Goal: Task Accomplishment & Management: Complete application form

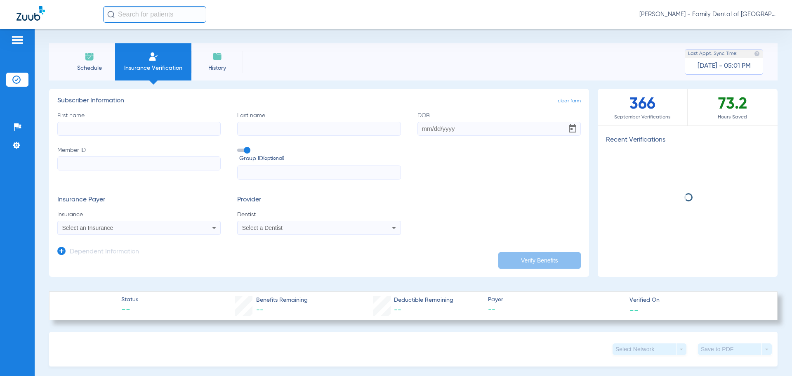
click at [142, 129] on input "First name" at bounding box center [138, 129] width 163 height 14
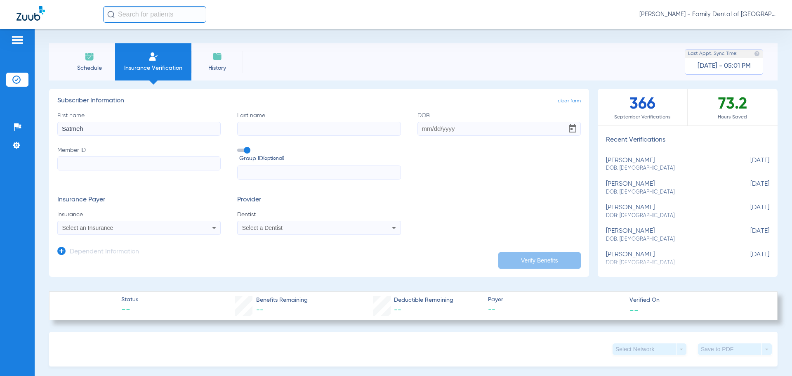
type input "Satmeh"
click at [253, 131] on input "Last name" at bounding box center [318, 129] width 163 height 14
type input "Zayya"
click at [428, 126] on input "DOB" at bounding box center [499, 129] width 163 height 14
type input "[DATE]"
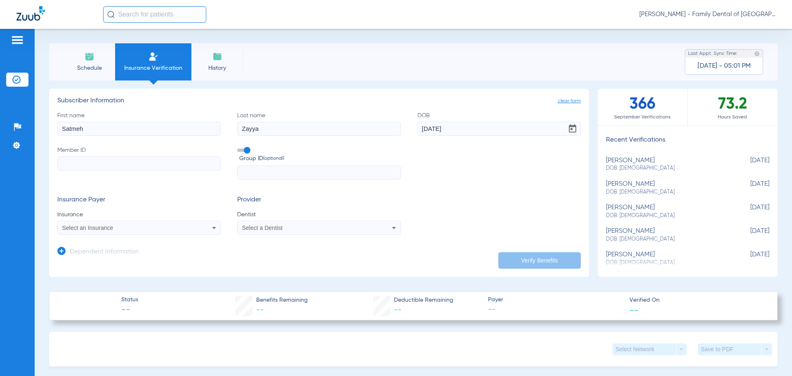
click at [171, 163] on input "Member ID" at bounding box center [138, 163] width 163 height 14
type input "H62010903"
click at [245, 149] on span at bounding box center [243, 150] width 12 height 3
click at [239, 147] on input "Group ID (optional)" at bounding box center [239, 147] width 0 height 0
click at [197, 223] on div "Select an Insurance" at bounding box center [139, 228] width 163 height 10
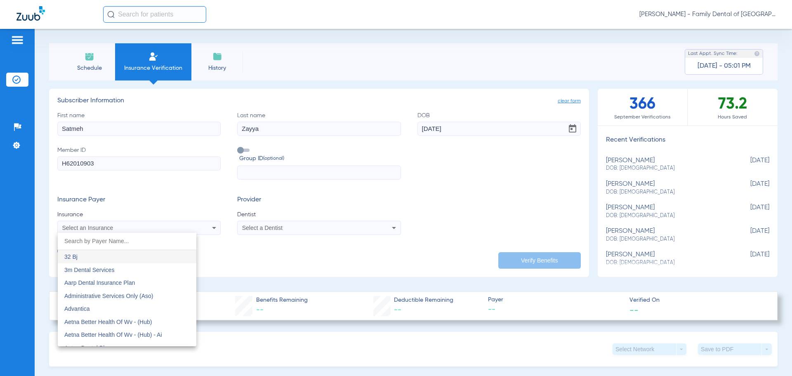
click at [147, 242] on input "dropdown search" at bounding box center [127, 241] width 139 height 17
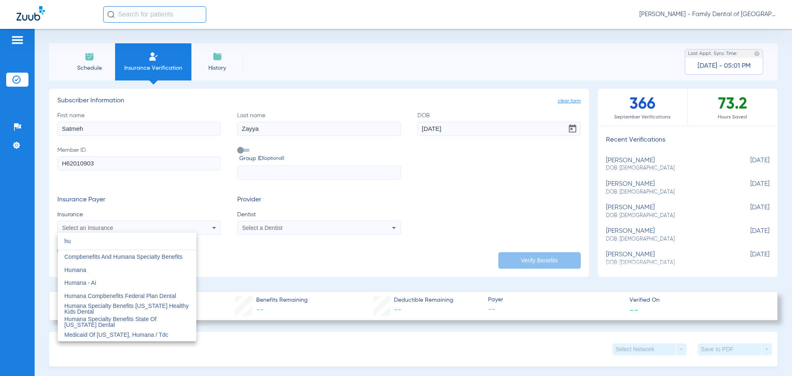
type input "h"
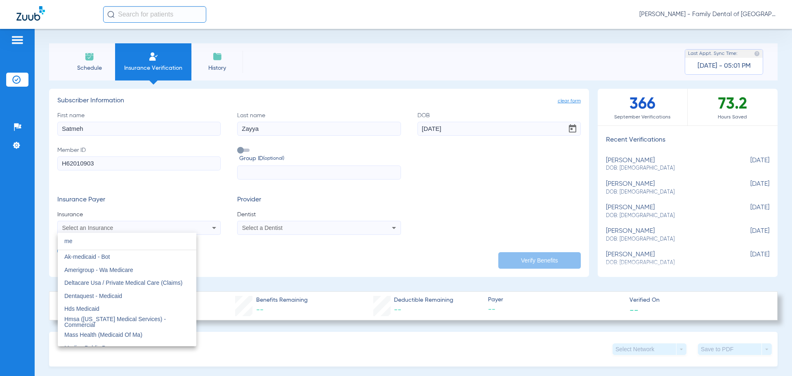
type input "m"
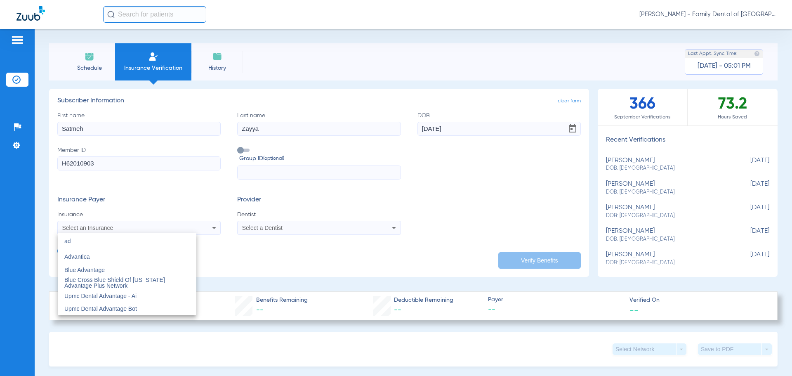
type input "a"
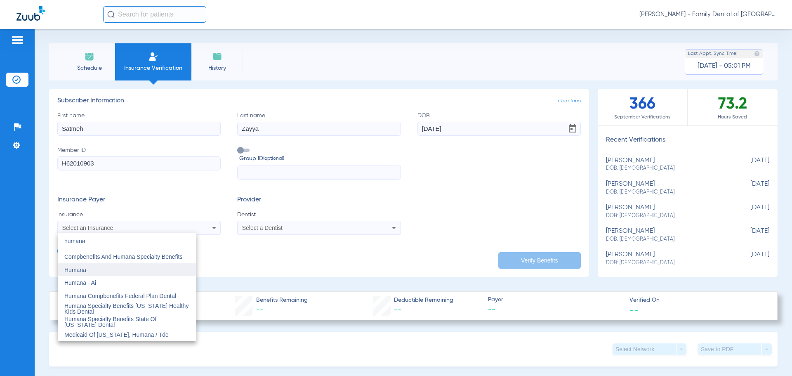
type input "humana"
click at [116, 272] on mat-option "Humana" at bounding box center [127, 269] width 139 height 13
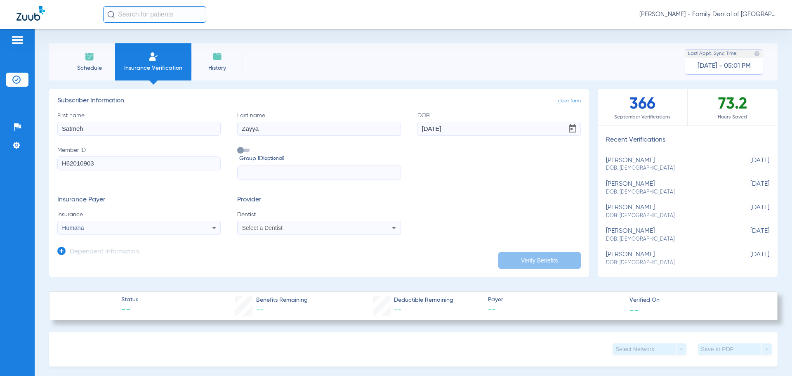
click at [301, 229] on div "Select a Dentist" at bounding box center [303, 228] width 123 height 6
type input "april"
click at [304, 255] on span "[PERSON_NAME] 1487882031" at bounding box center [283, 257] width 80 height 6
click at [520, 262] on button "Verify Benefits" at bounding box center [540, 260] width 83 height 17
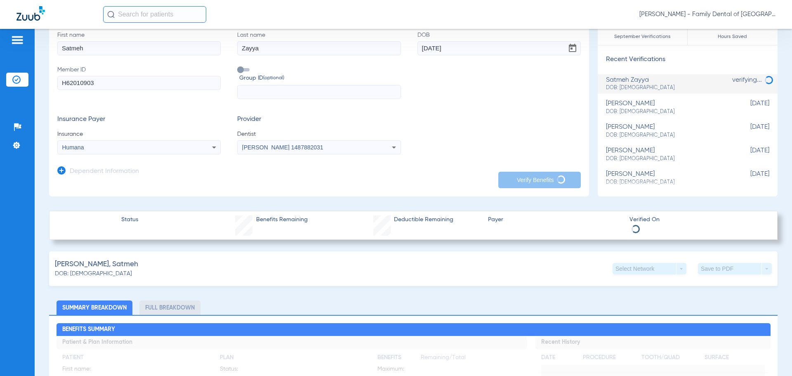
scroll to position [83, 0]
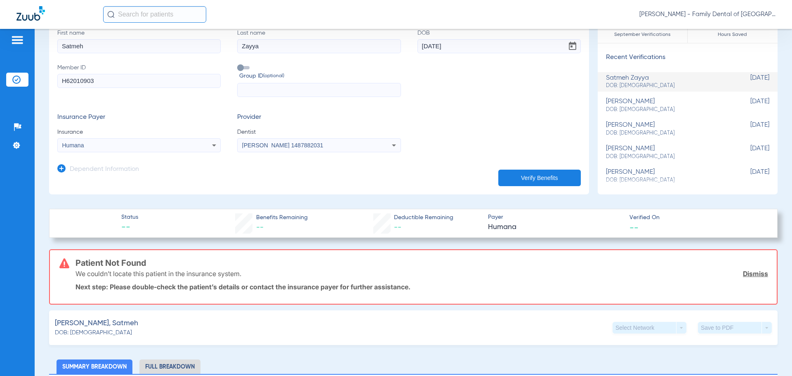
click at [67, 79] on input "H62010903" at bounding box center [138, 81] width 163 height 14
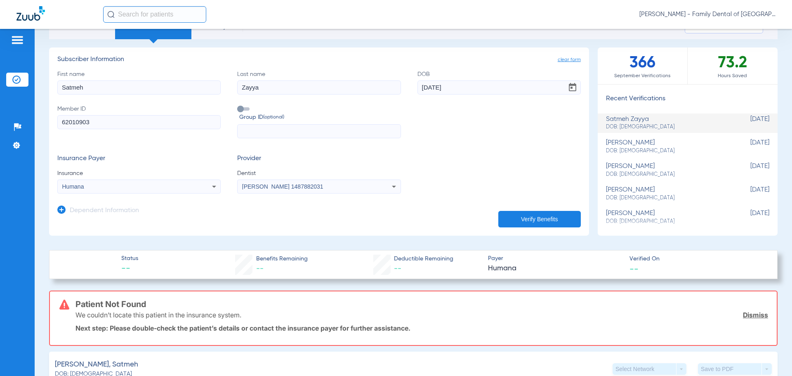
type input "62010903"
click at [522, 218] on button "Verify Benefits" at bounding box center [540, 219] width 83 height 17
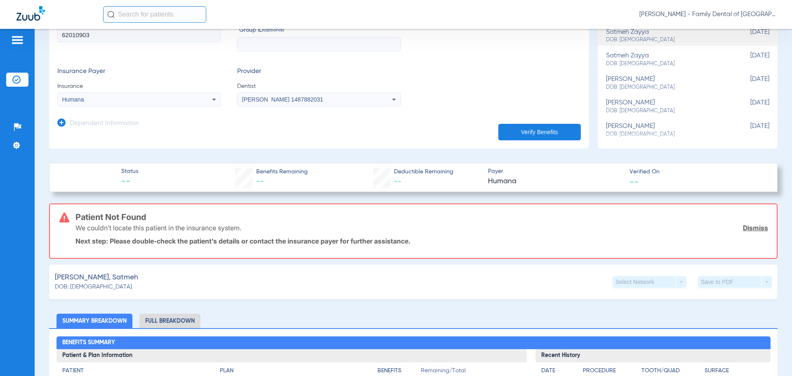
scroll to position [124, 0]
